Goal: Find specific page/section: Find specific page/section

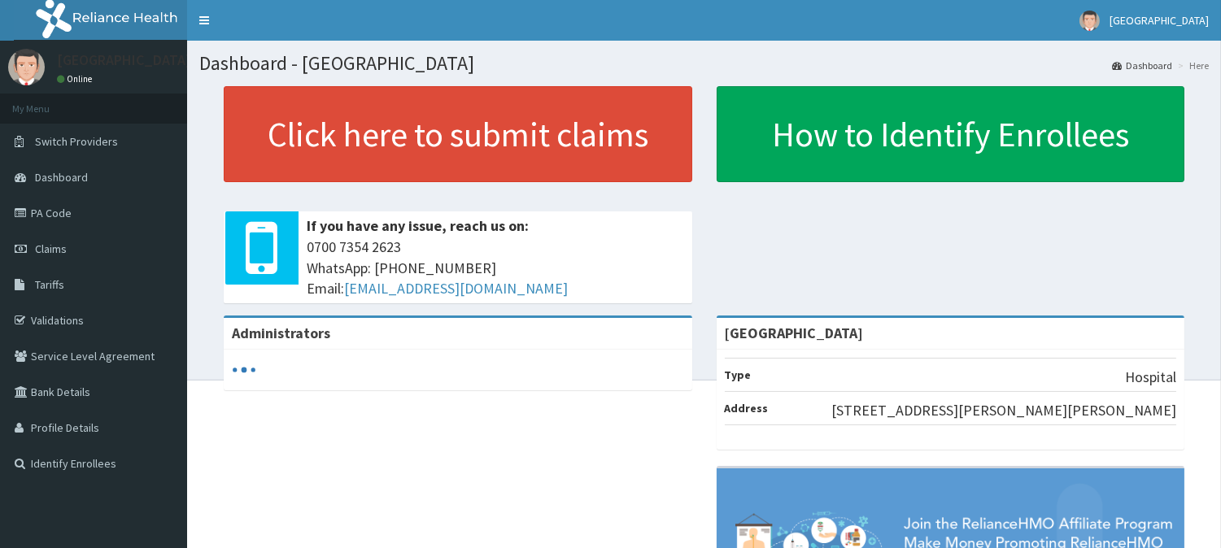
click at [119, 210] on link "PA Code" at bounding box center [93, 213] width 187 height 36
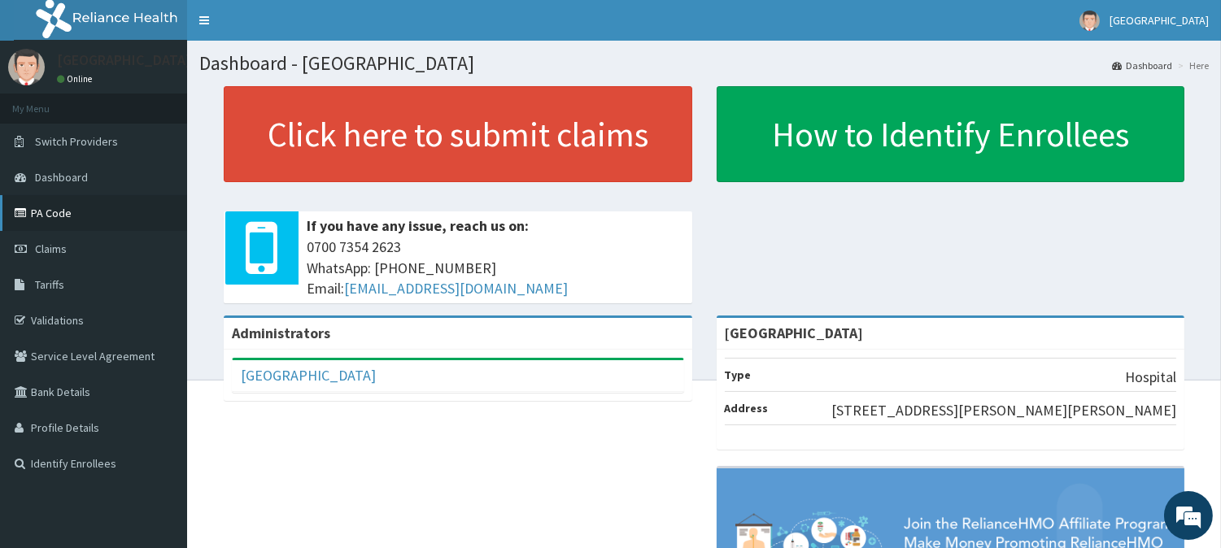
click at [38, 215] on link "PA Code" at bounding box center [93, 213] width 187 height 36
click at [120, 223] on link "PA Code" at bounding box center [93, 213] width 187 height 36
